Goal: Information Seeking & Learning: Find specific fact

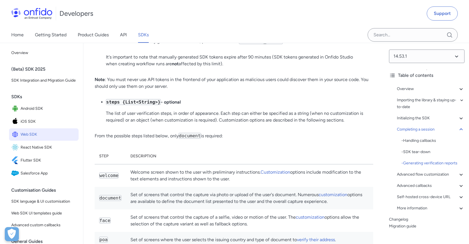
scroll to position [13230, 0]
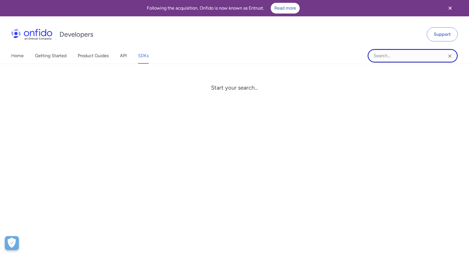
click at [398, 53] on input "Onfido search input field" at bounding box center [413, 56] width 90 height 14
paste input "The request is not allowed from this location"
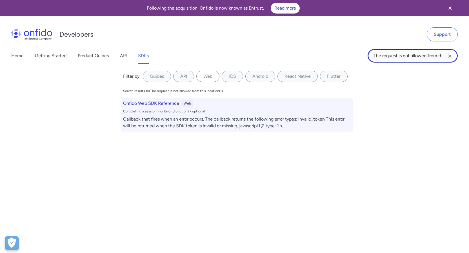
type input "The request is not allowed from this location"
click at [214, 111] on div "Completing a session > onError {Function} - optional" at bounding box center [237, 111] width 228 height 5
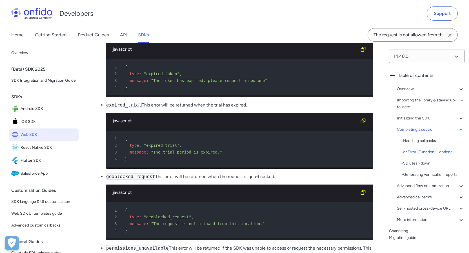
click at [450, 34] on icon "Clear search field button" at bounding box center [450, 35] width 7 height 7
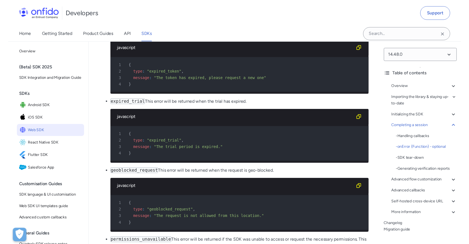
scroll to position [6139, 0]
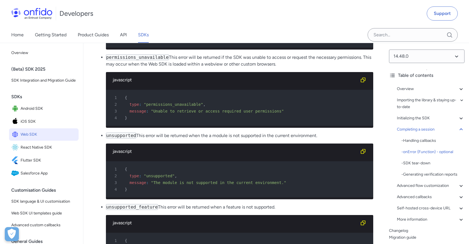
scroll to position [6103, 0]
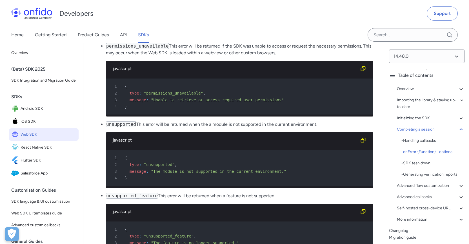
drag, startPoint x: 153, startPoint y: 162, endPoint x: 262, endPoint y: 164, distance: 109.6
click at [262, 24] on span ""The request is not allowed from this location."" at bounding box center [208, 21] width 114 height 5
copy span "The request is not allowed from this location."
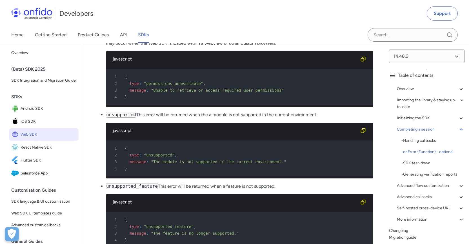
scroll to position [6172, 0]
